Goal: Ask a question

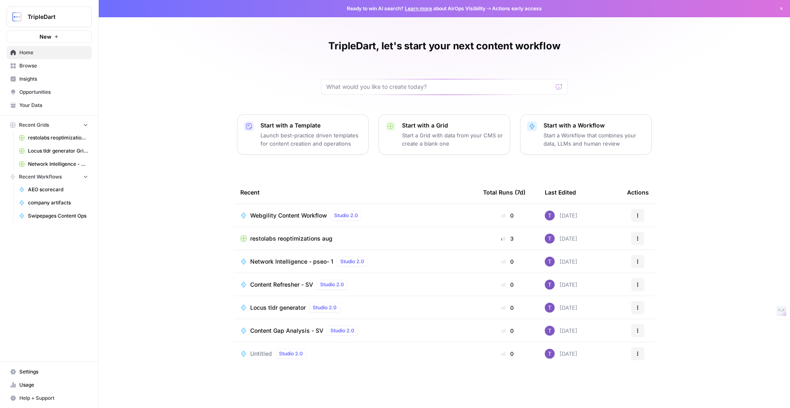
click at [28, 373] on span "Settings" at bounding box center [53, 371] width 69 height 7
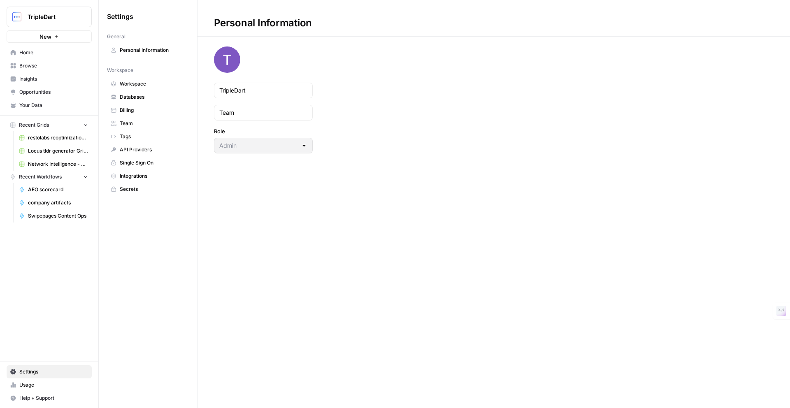
click at [135, 110] on span "Billing" at bounding box center [152, 110] width 65 height 7
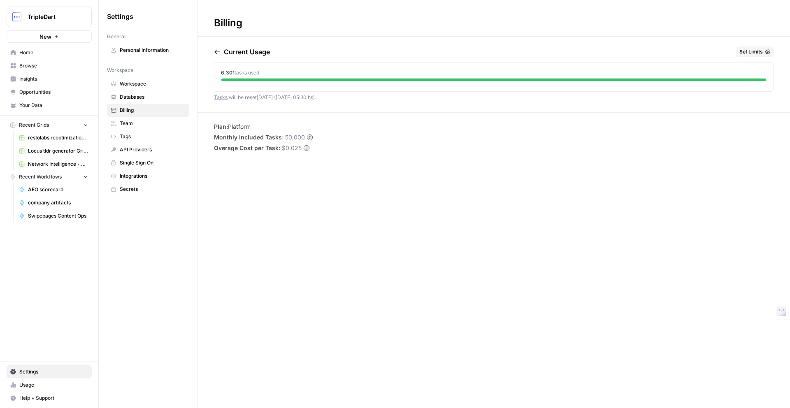
click at [758, 51] on span "Set Limits" at bounding box center [751, 51] width 23 height 7
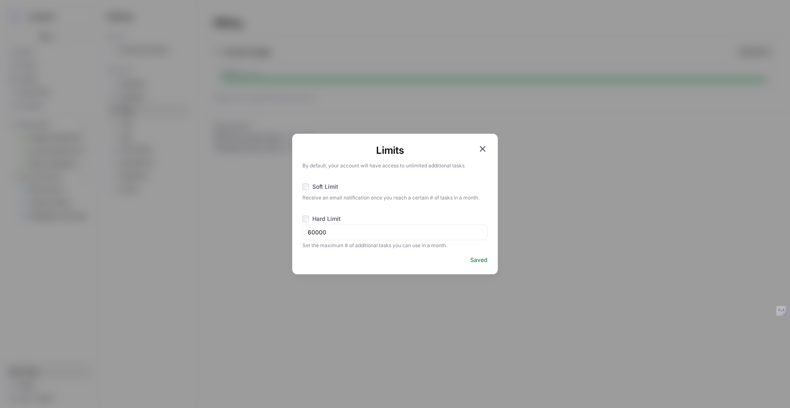
click at [482, 149] on icon "button" at bounding box center [483, 149] width 6 height 6
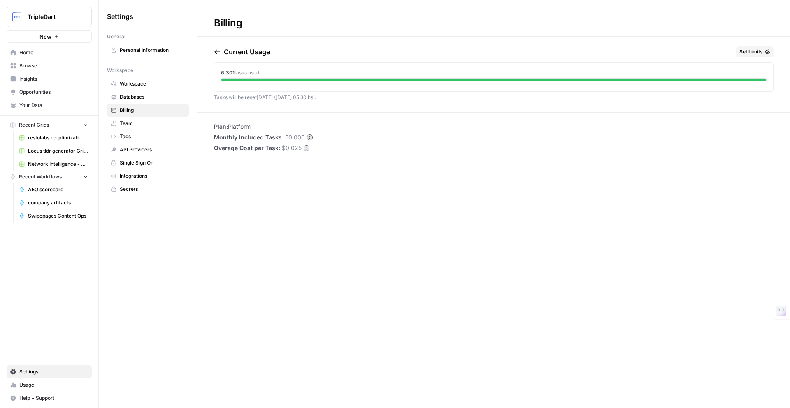
click at [51, 396] on span "Help + Support" at bounding box center [53, 398] width 69 height 7
click at [125, 394] on span "Chat & Support" at bounding box center [137, 394] width 55 height 7
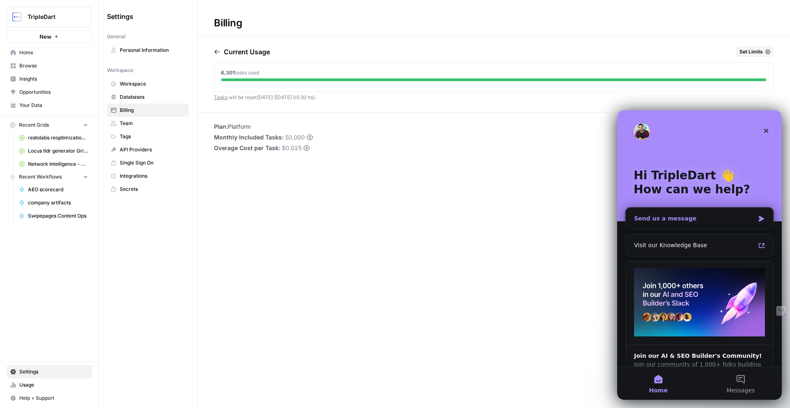
click at [694, 220] on div "Send us a message" at bounding box center [694, 218] width 121 height 9
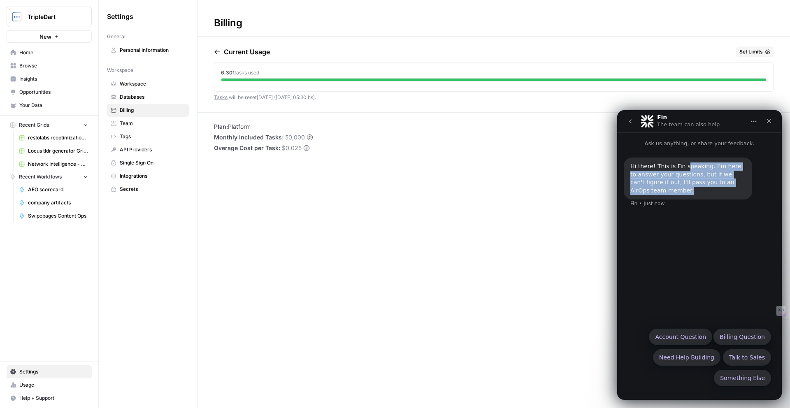
drag, startPoint x: 688, startPoint y: 163, endPoint x: 704, endPoint y: 186, distance: 28.7
click at [704, 186] on div "Hi there! This is Fin speaking. I’m here to answer your questions, but if we ca…" at bounding box center [688, 179] width 115 height 32
click at [658, 221] on div "Hi there! This is Fin speaking. I’m here to answer your questions, but if we ca…" at bounding box center [700, 236] width 165 height 176
click at [653, 389] on div "Something Else Account Question Billing Question Need Help Building Talk to Sal…" at bounding box center [699, 360] width 143 height 62
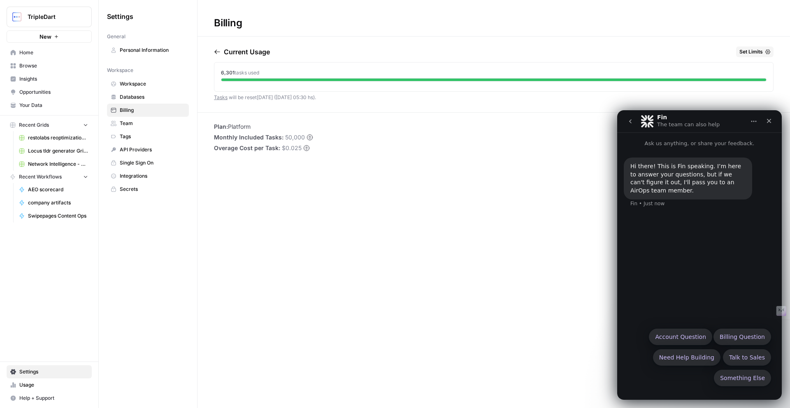
click at [661, 277] on div "Hi there! This is Fin speaking. I’m here to answer your questions, but if we ca…" at bounding box center [700, 236] width 165 height 176
click at [744, 376] on button "Something Else" at bounding box center [742, 378] width 57 height 16
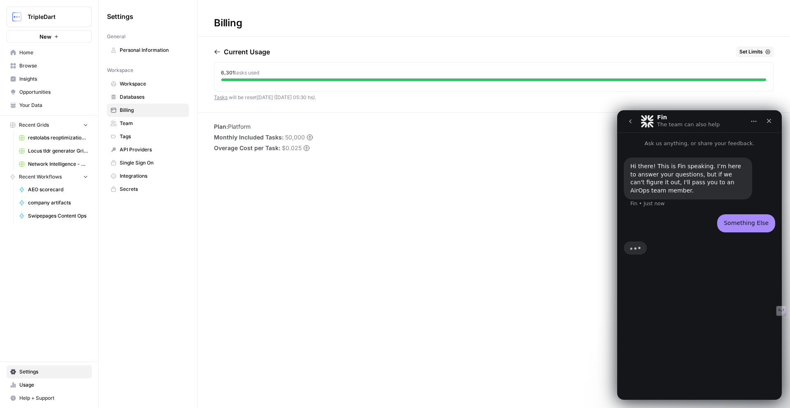
click at [669, 143] on p "Ask us anything, or share your feedback." at bounding box center [700, 140] width 165 height 15
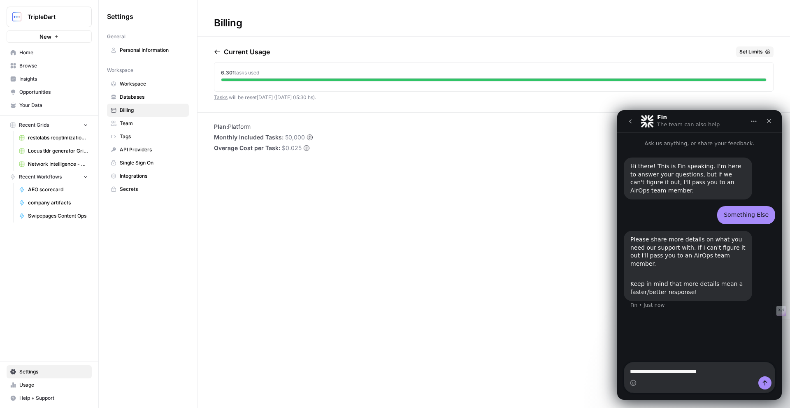
type textarea "**********"
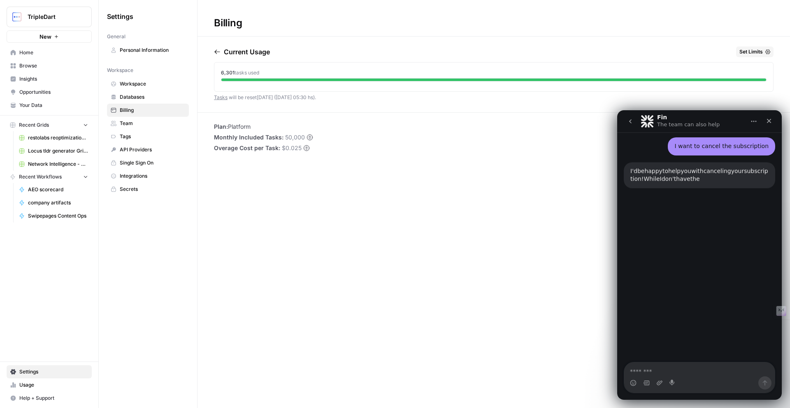
scroll to position [177, 0]
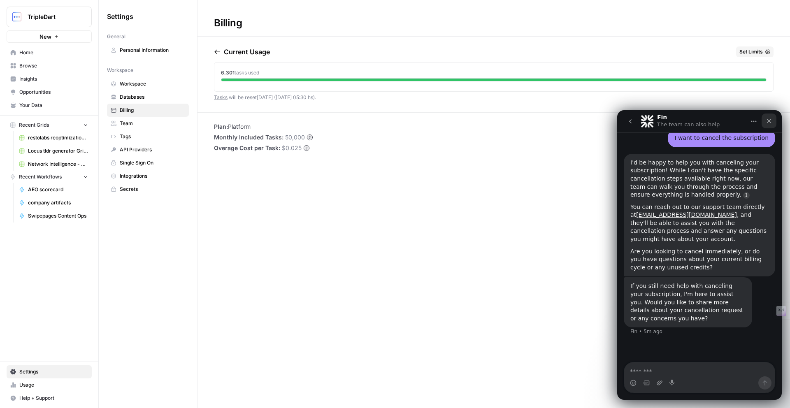
click at [769, 121] on icon "Close" at bounding box center [769, 121] width 5 height 5
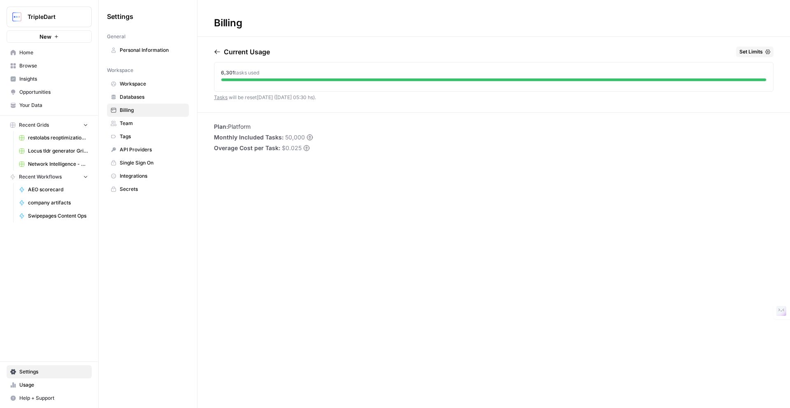
scroll to position [153, 0]
click at [364, 126] on div "Plan: Platform Monthly Included Tasks: 50,000 Overage Cost per Task: $0.025" at bounding box center [494, 138] width 593 height 30
click at [270, 227] on div "Billing Current Usage Set Limits 6,301 tasks used Tasks will be reset [DATE] ([…" at bounding box center [494, 204] width 593 height 408
